Goal: Task Accomplishment & Management: Complete application form

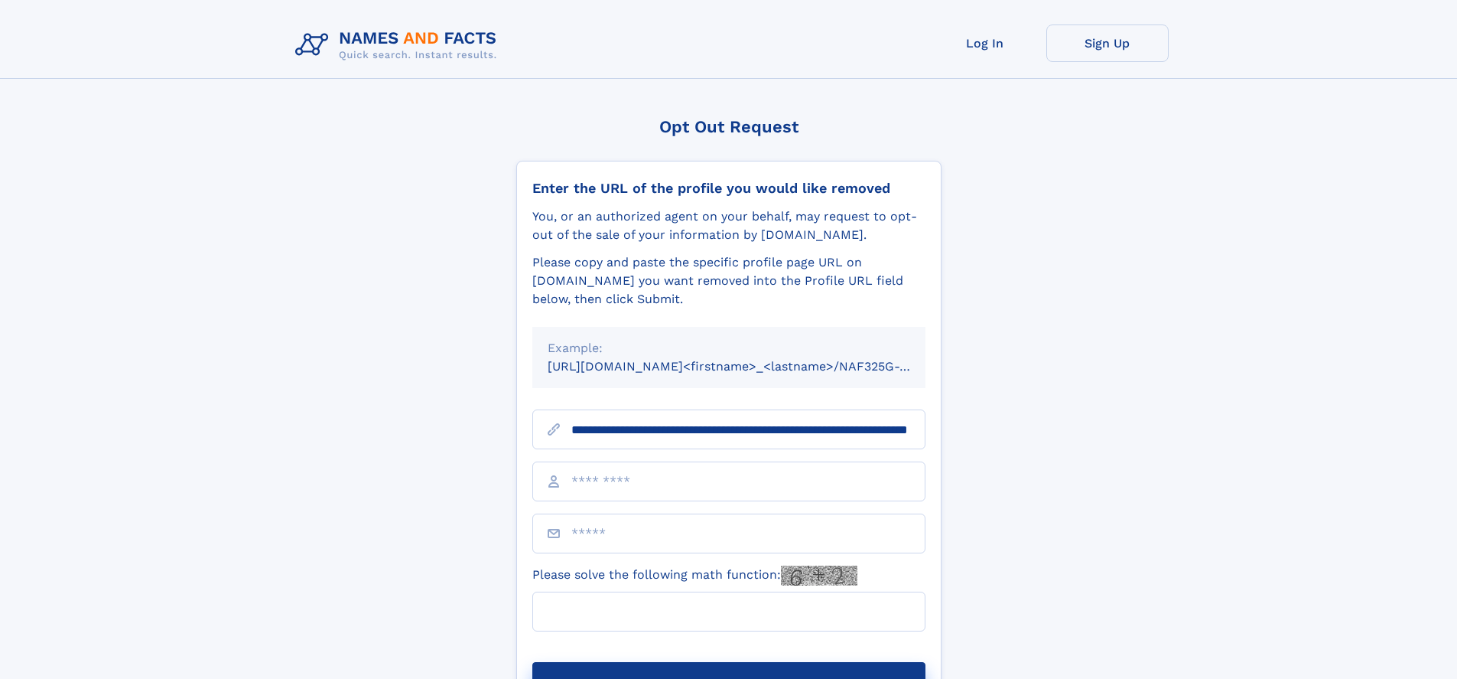
scroll to position [0, 151]
type input "**********"
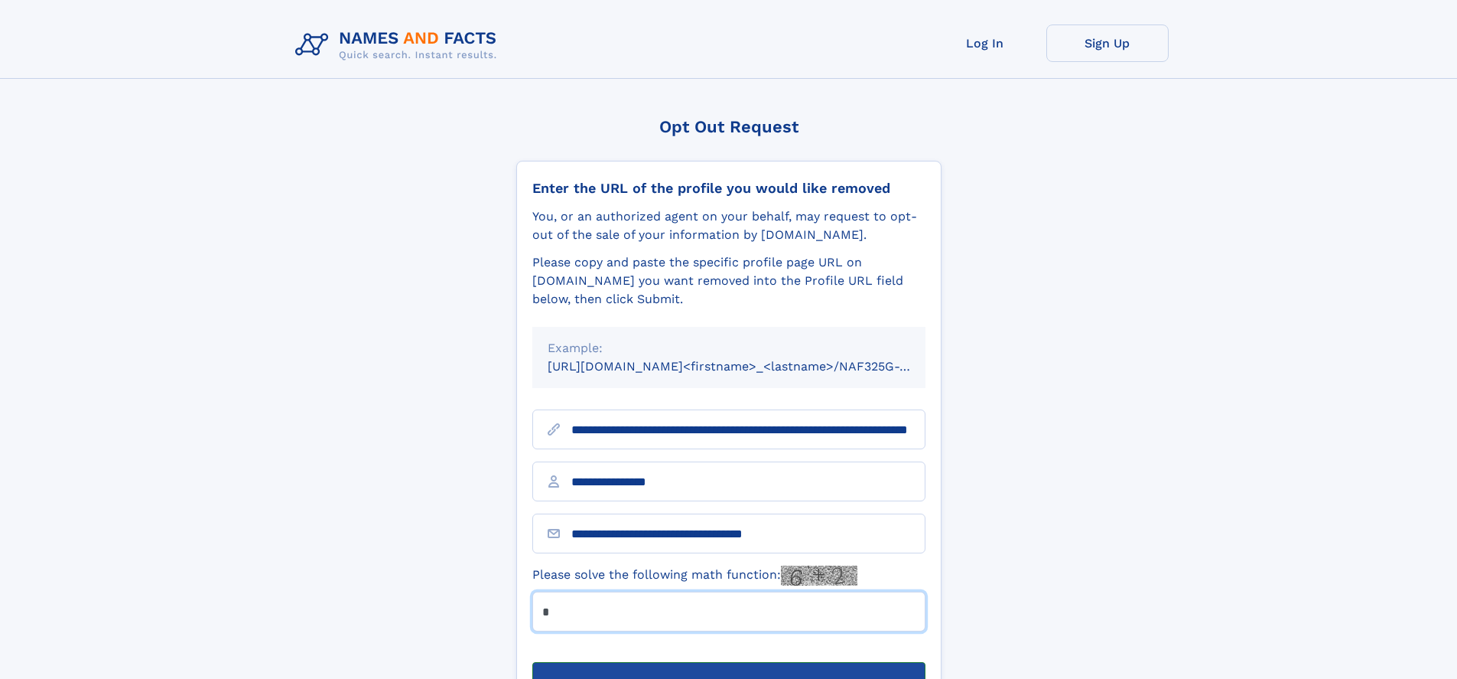
type input "*"
click at [728, 662] on button "Submit Opt Out Request" at bounding box center [728, 686] width 393 height 49
